Goal: Task Accomplishment & Management: Use online tool/utility

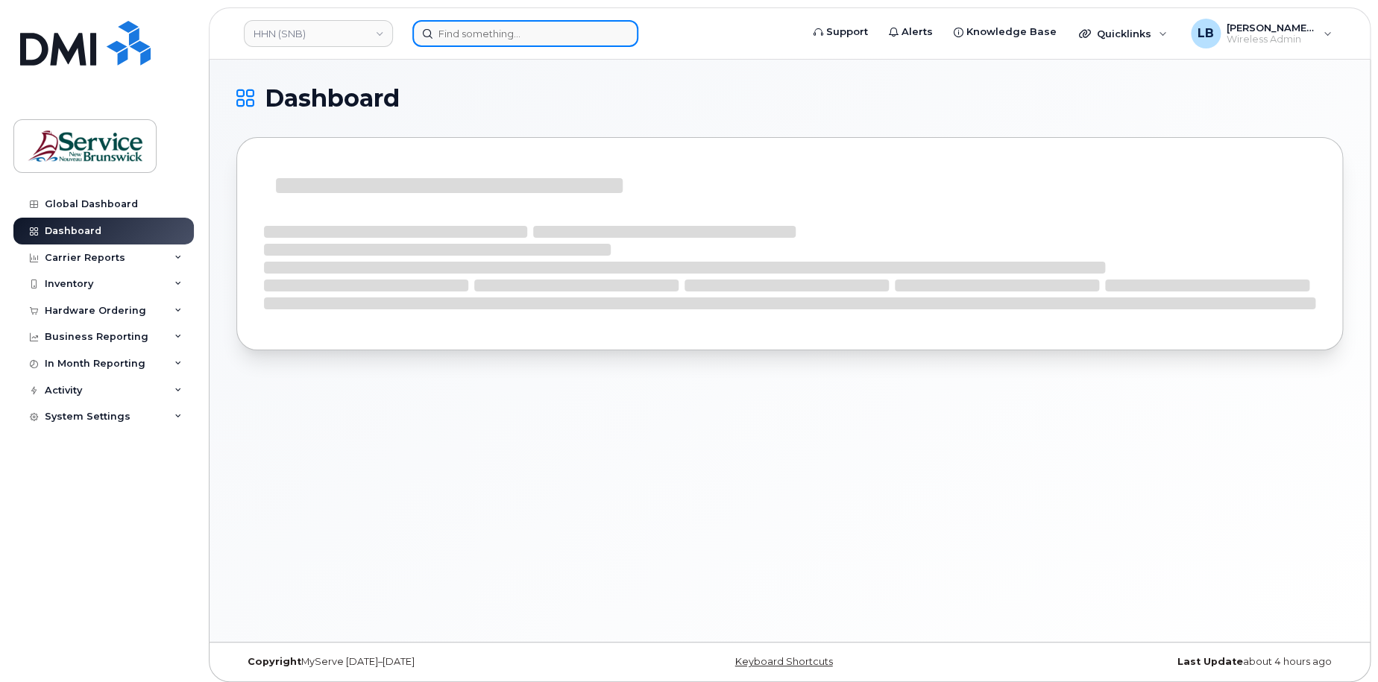
click at [547, 35] on input at bounding box center [525, 33] width 226 height 27
paste input "[PHONE_NUMBER]"
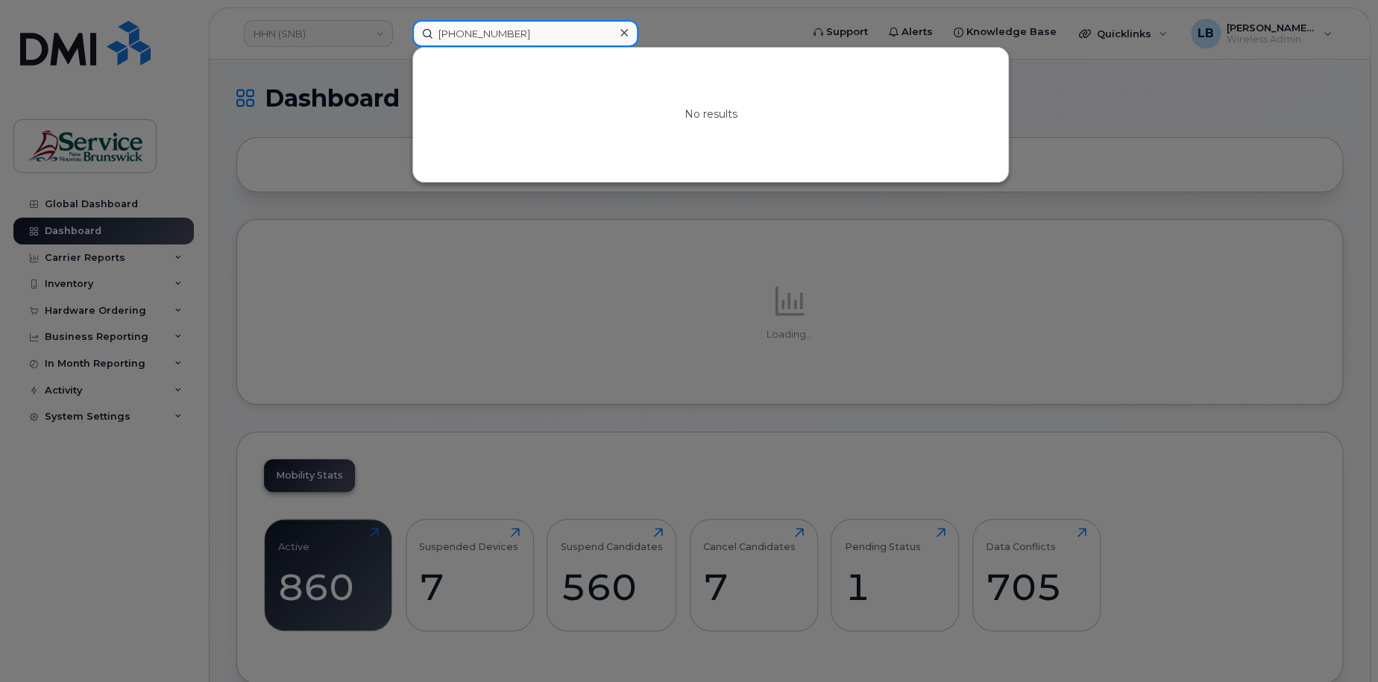
click at [462, 34] on input "[PHONE_NUMBER]" at bounding box center [525, 33] width 226 height 27
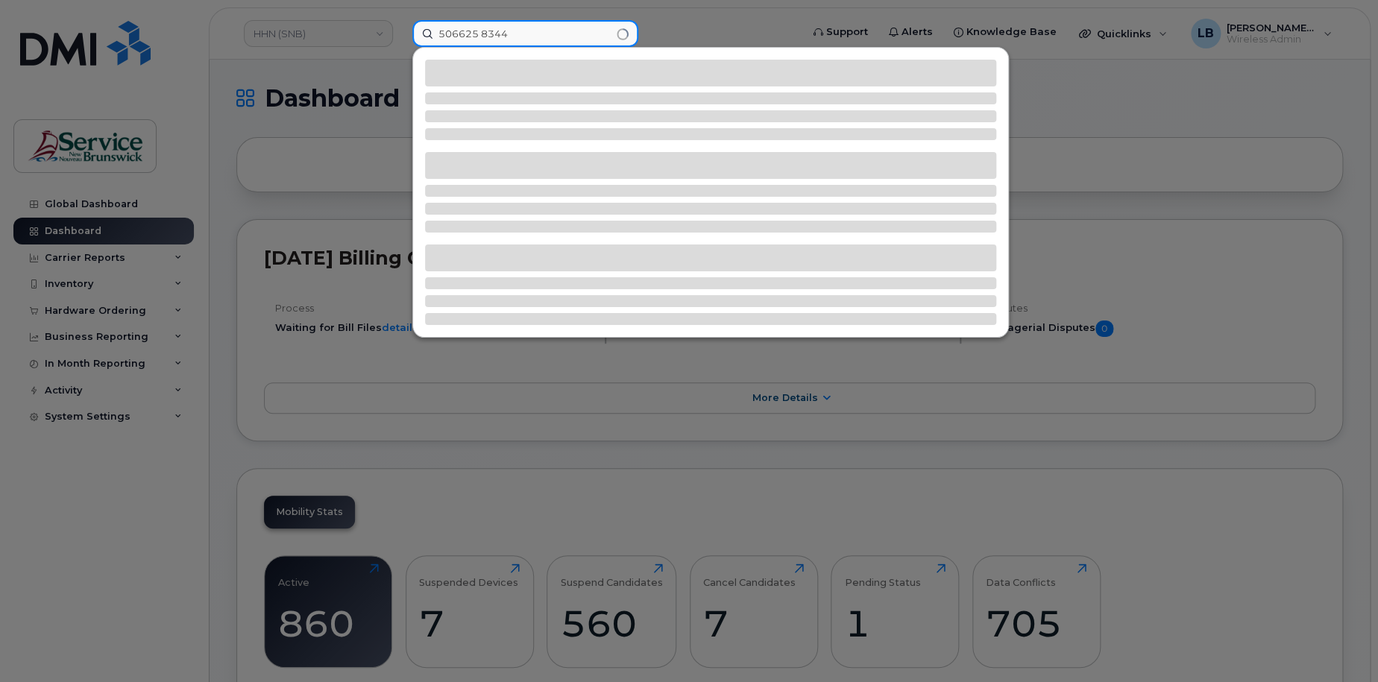
click at [480, 33] on input "506625 8344" at bounding box center [525, 33] width 226 height 27
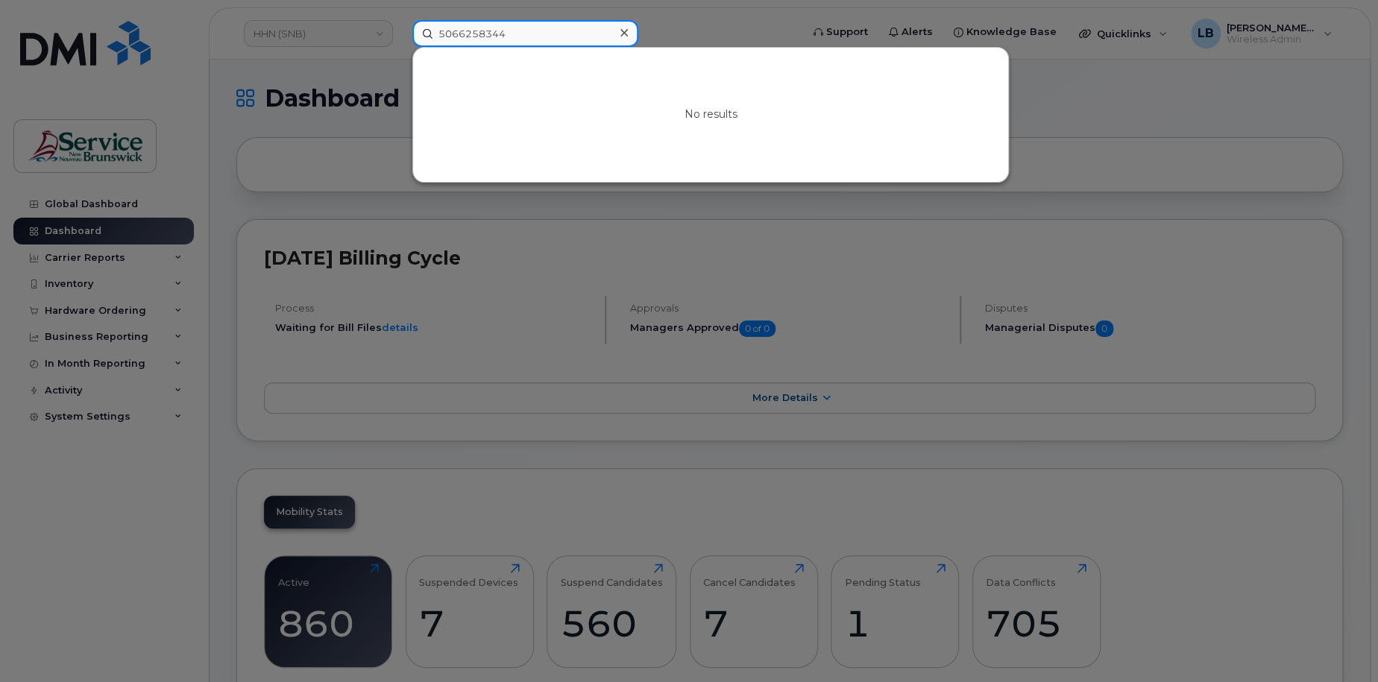
type input "5066258344"
click at [1134, 26] on div at bounding box center [689, 341] width 1378 height 682
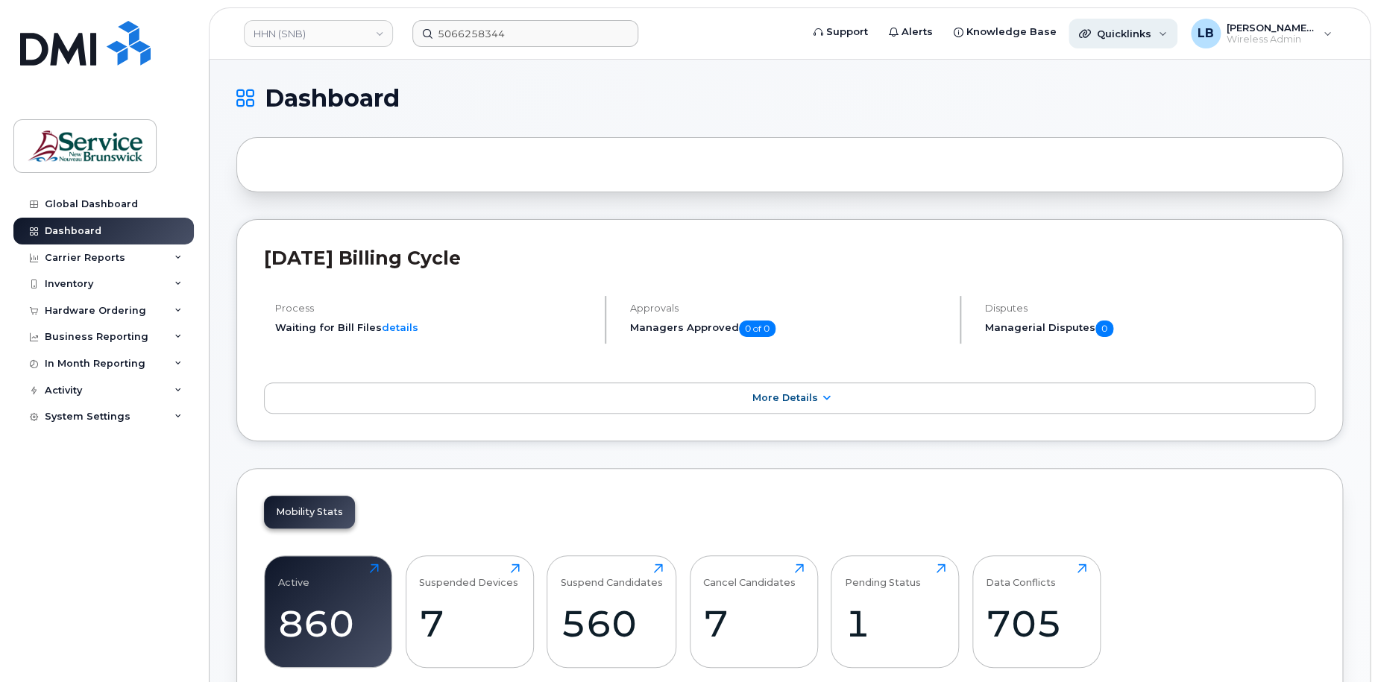
click at [1151, 34] on span "Quicklinks" at bounding box center [1124, 34] width 54 height 12
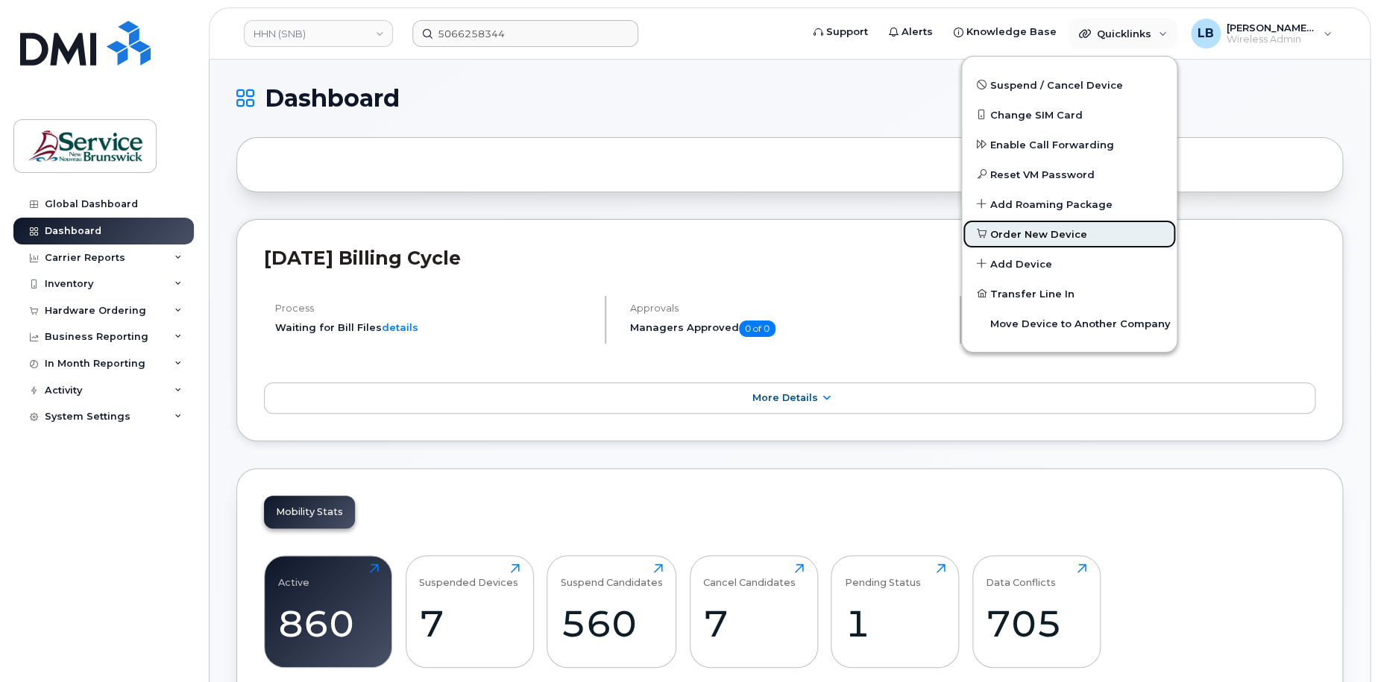
click at [1073, 234] on span "Order New Device" at bounding box center [1038, 234] width 97 height 15
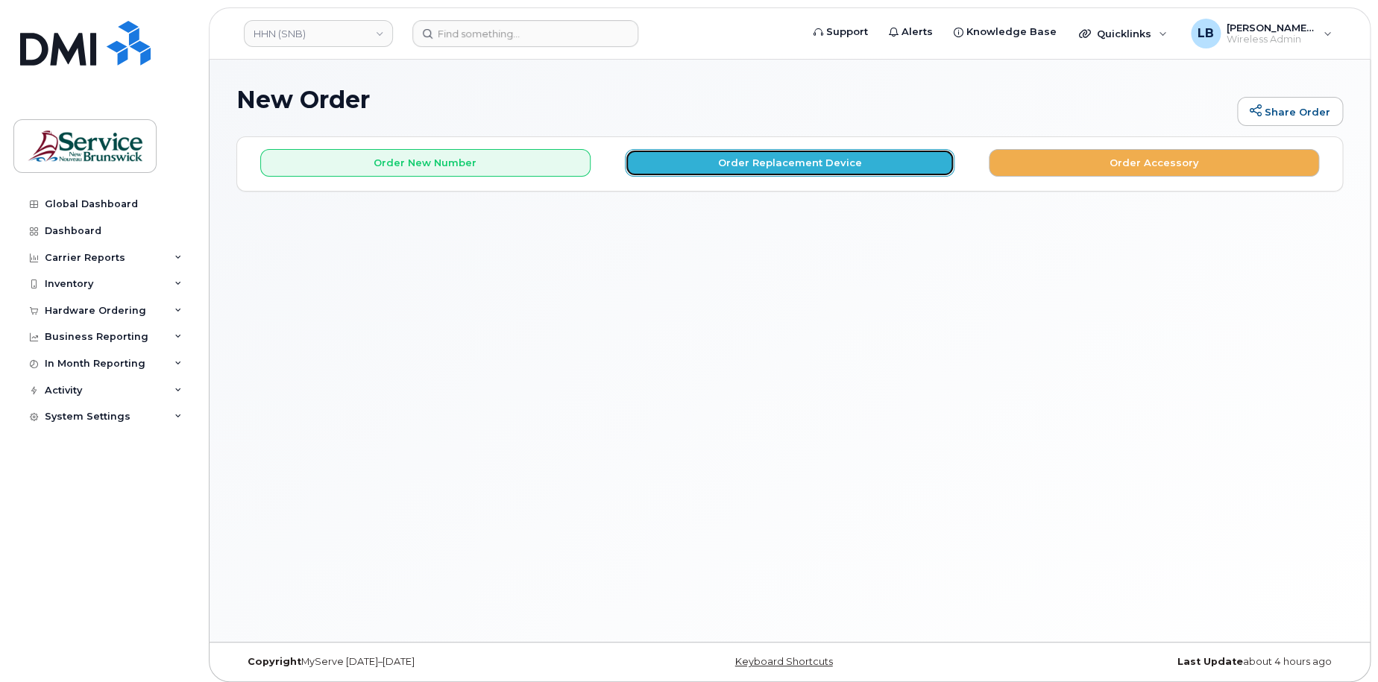
click at [840, 160] on button "Order Replacement Device" at bounding box center [790, 163] width 330 height 28
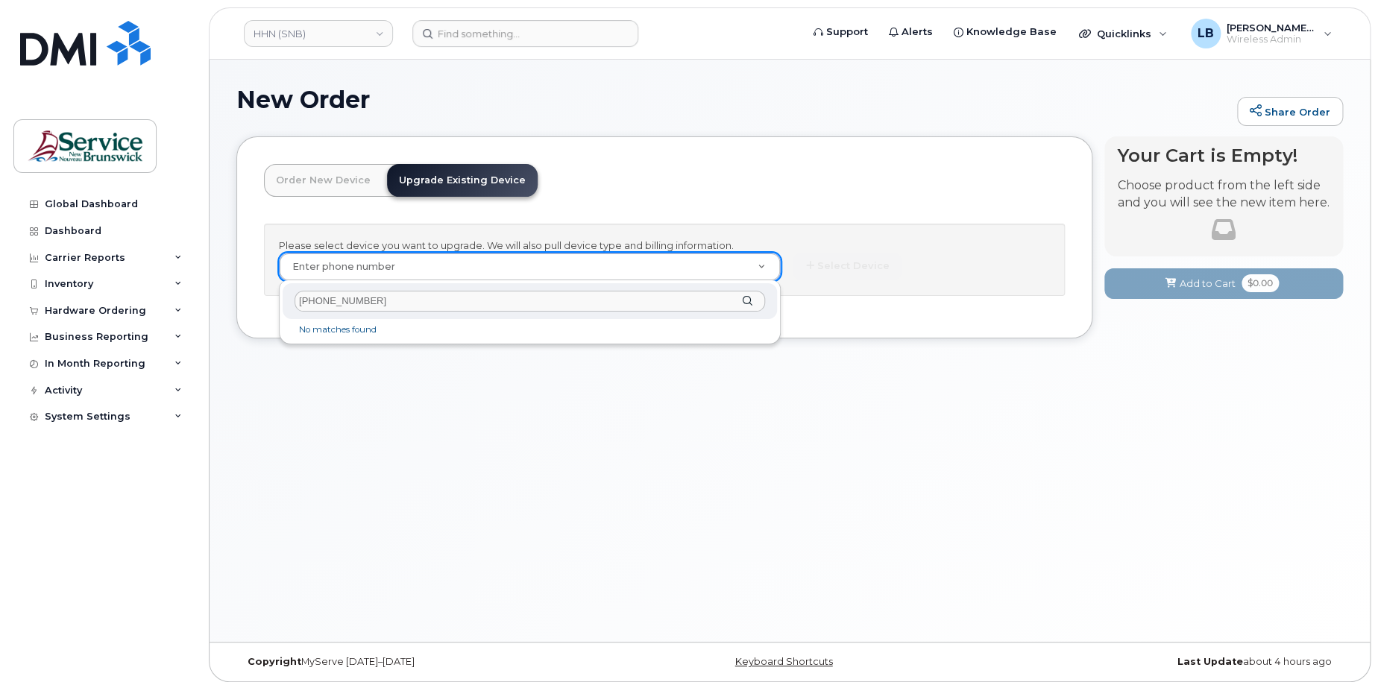
click at [318, 297] on input "[PHONE_NUMBER]" at bounding box center [530, 302] width 471 height 22
click at [336, 301] on input "506625 8344" at bounding box center [530, 302] width 471 height 22
type input "5066258344"
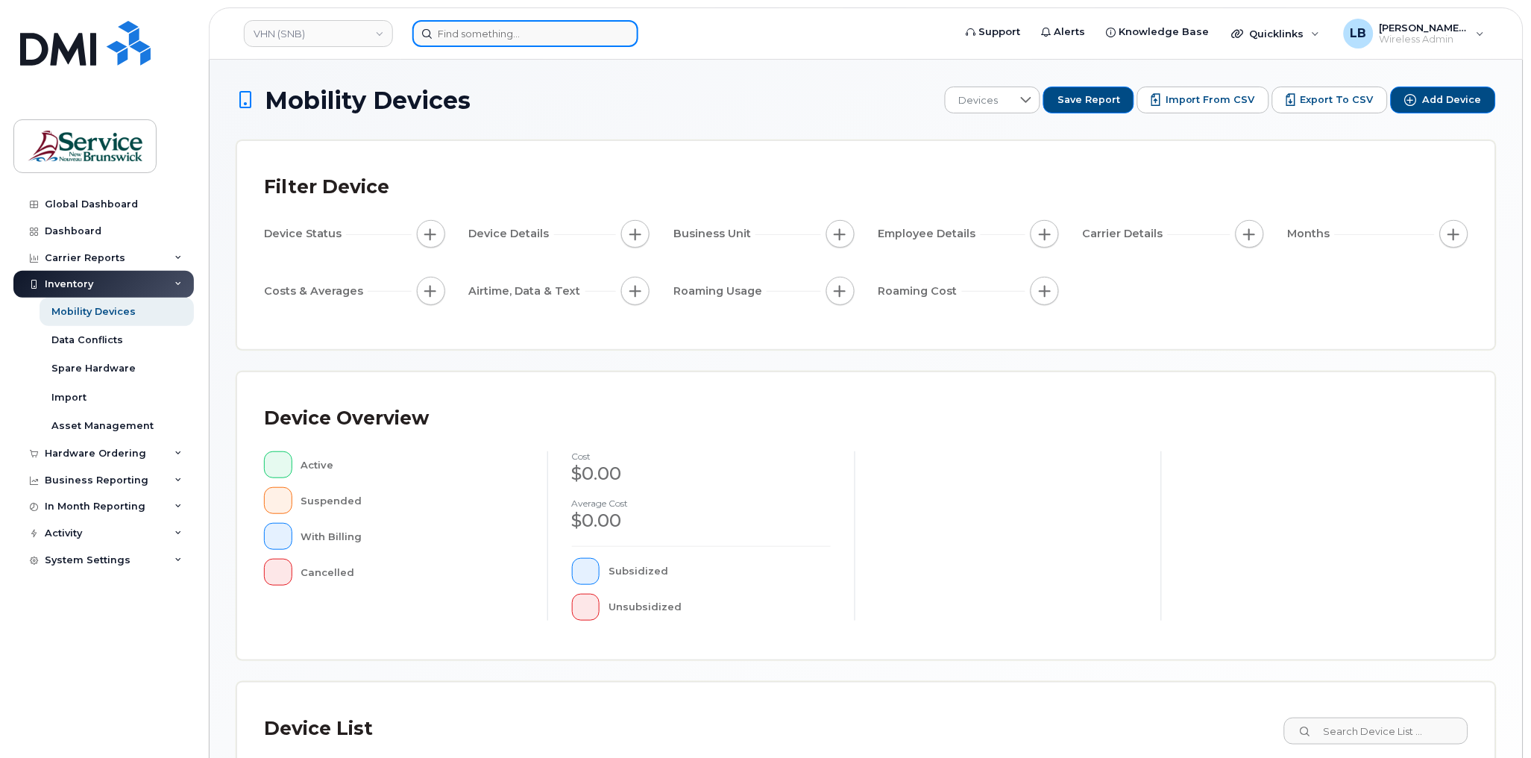
click at [558, 37] on input at bounding box center [525, 33] width 226 height 27
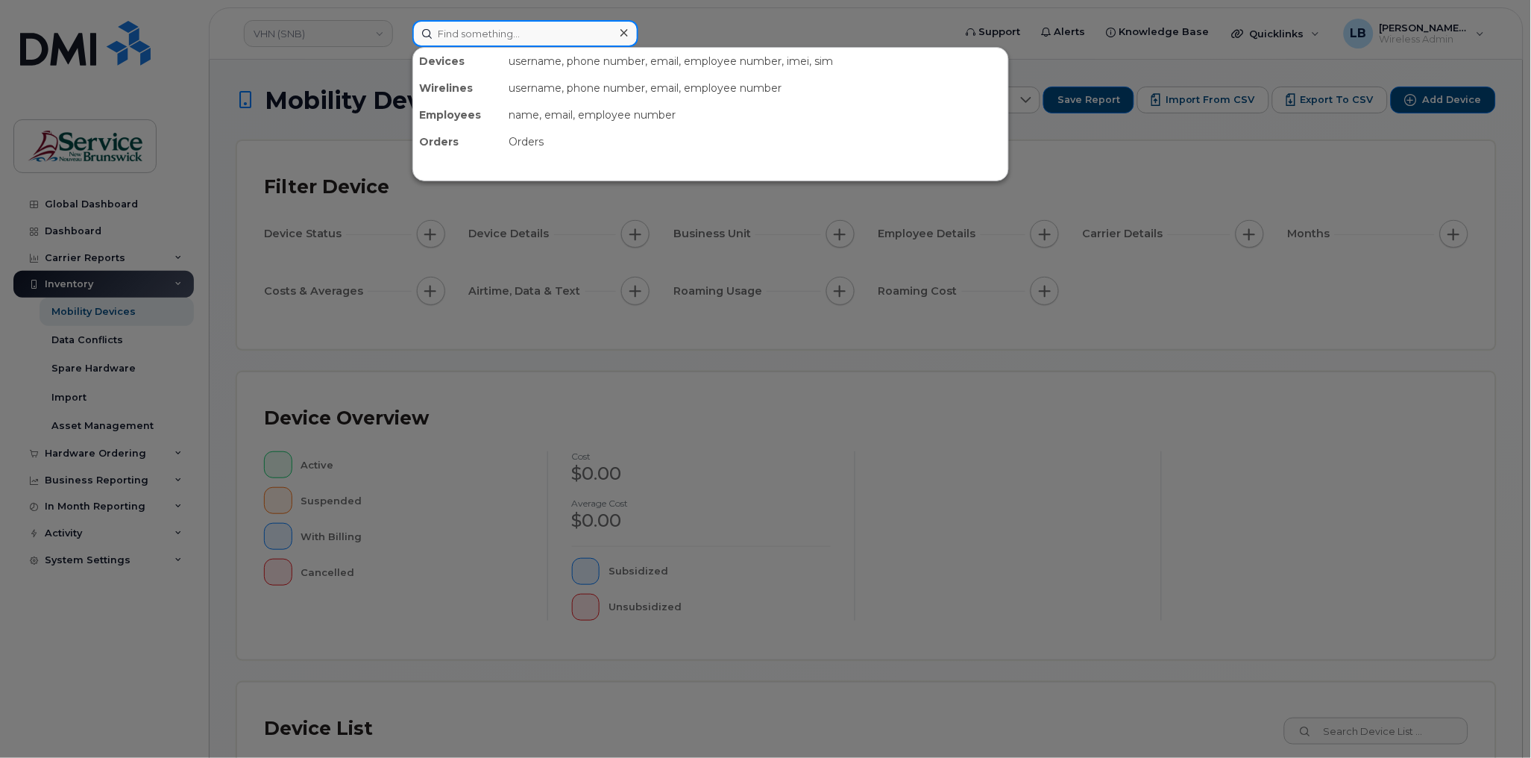
paste input "[PHONE_NUMBER]"
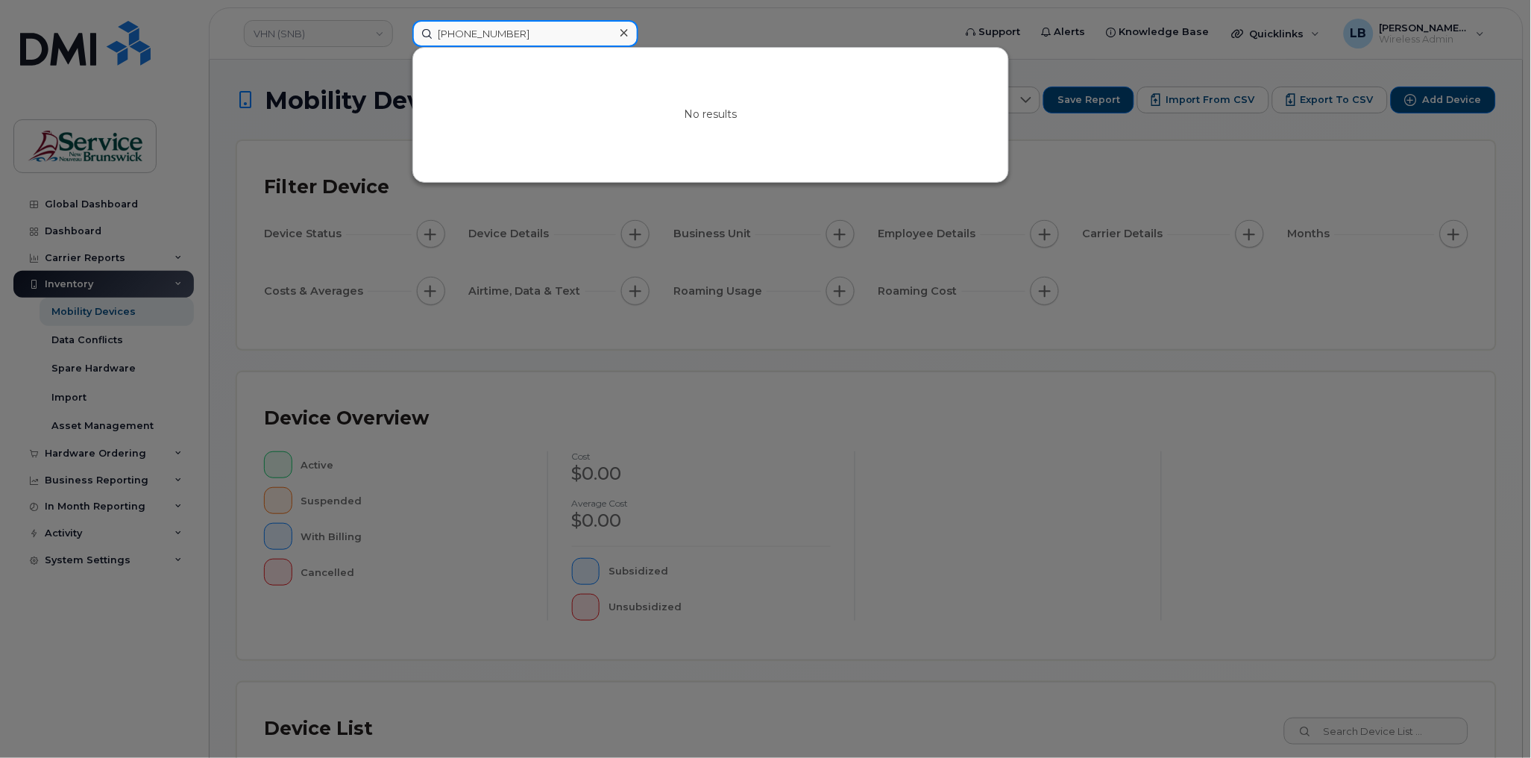
click at [462, 27] on input "[PHONE_NUMBER]" at bounding box center [525, 33] width 226 height 27
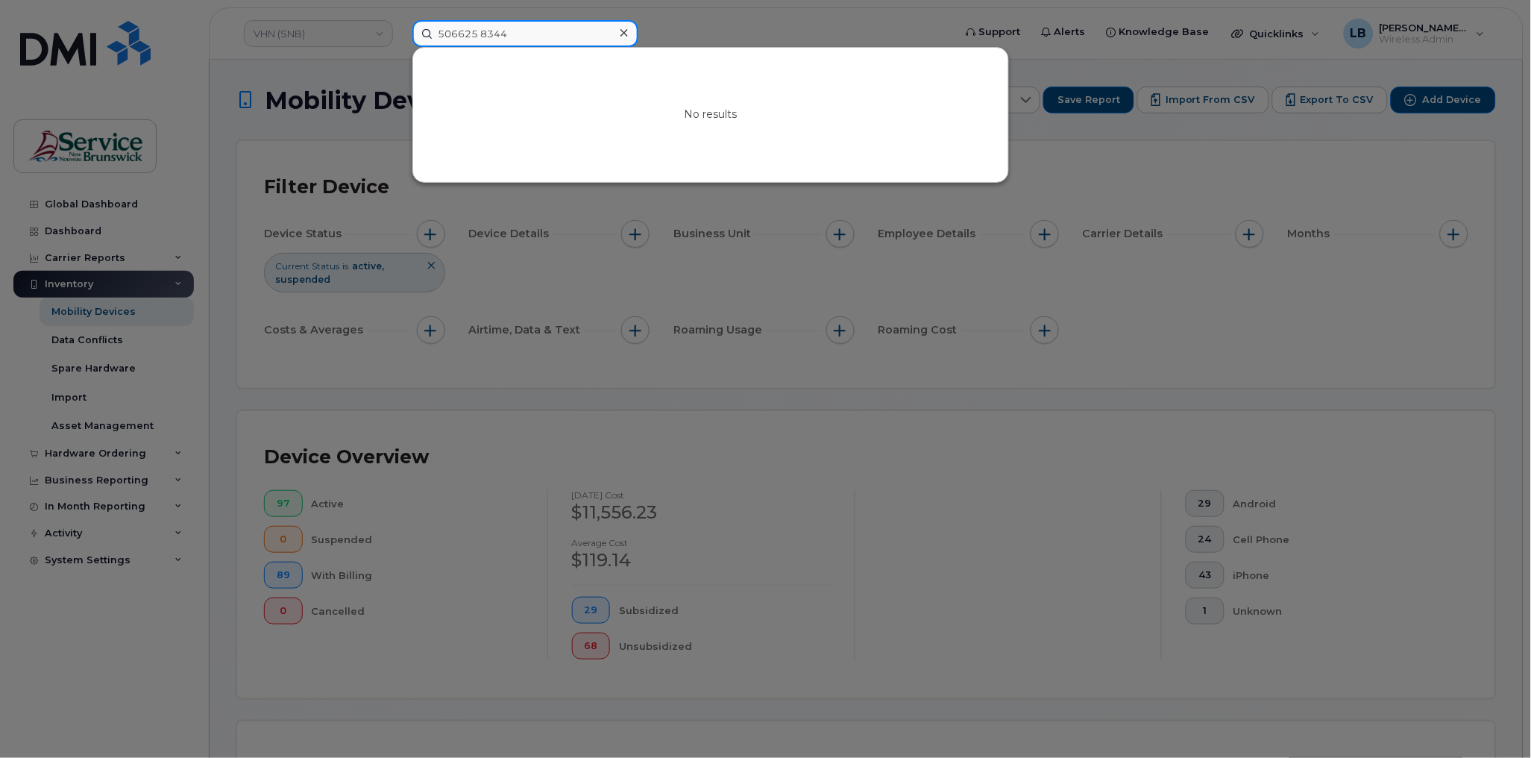
click at [482, 31] on input "506625 8344" at bounding box center [525, 33] width 226 height 27
type input "5066258344"
